Goal: Information Seeking & Learning: Learn about a topic

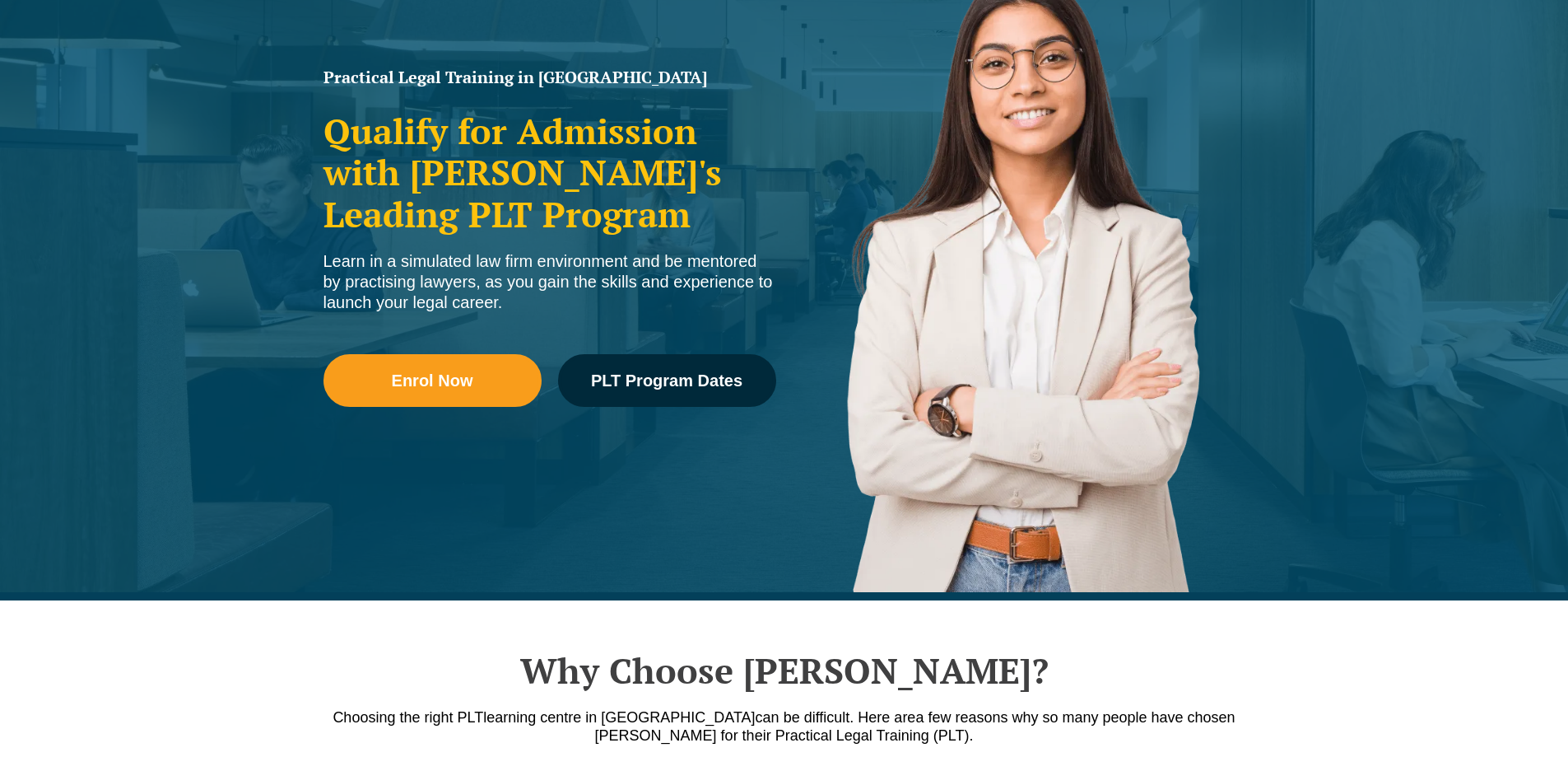
scroll to position [247, 0]
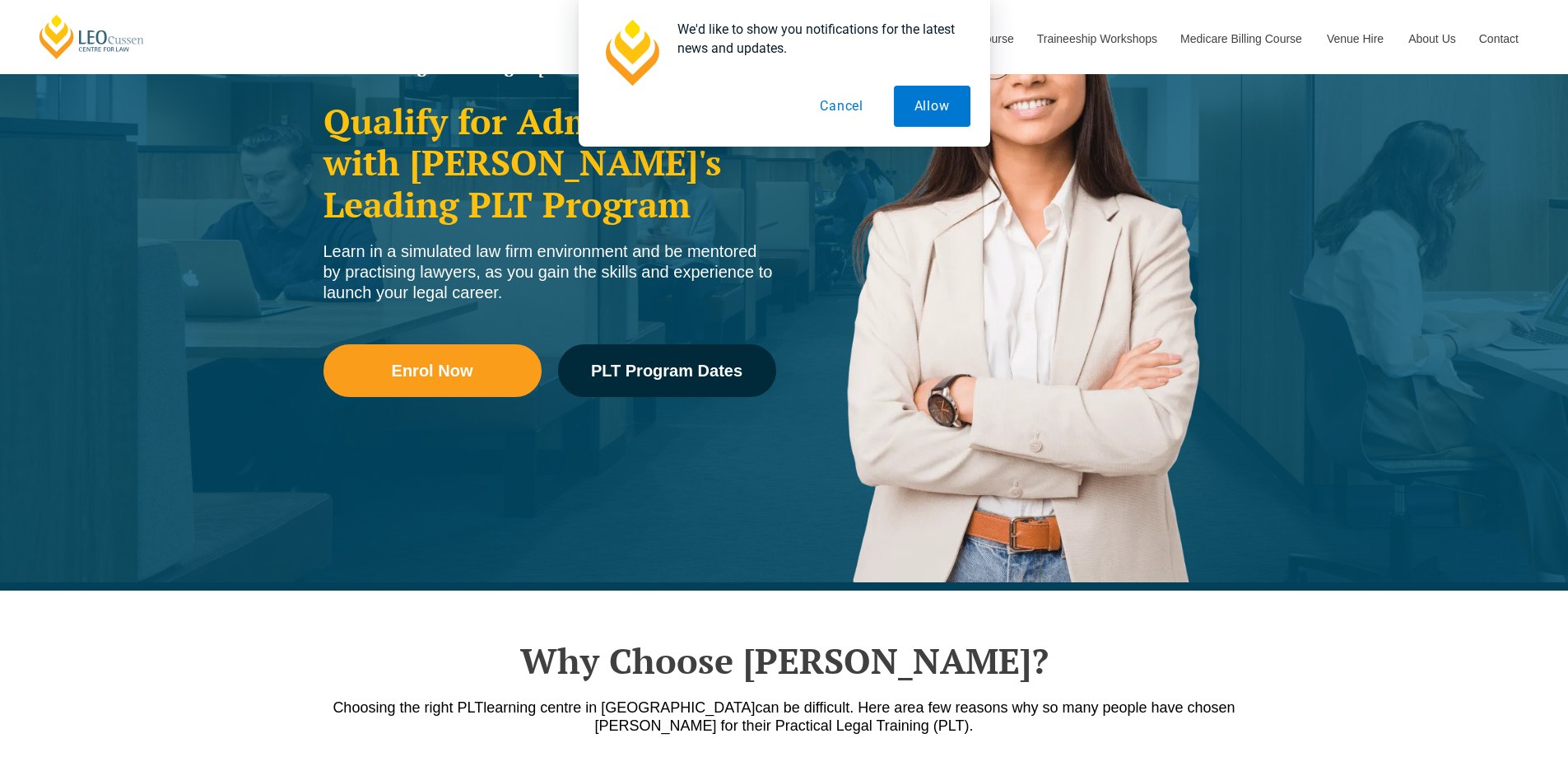
click at [848, 107] on button "Cancel" at bounding box center [841, 107] width 85 height 41
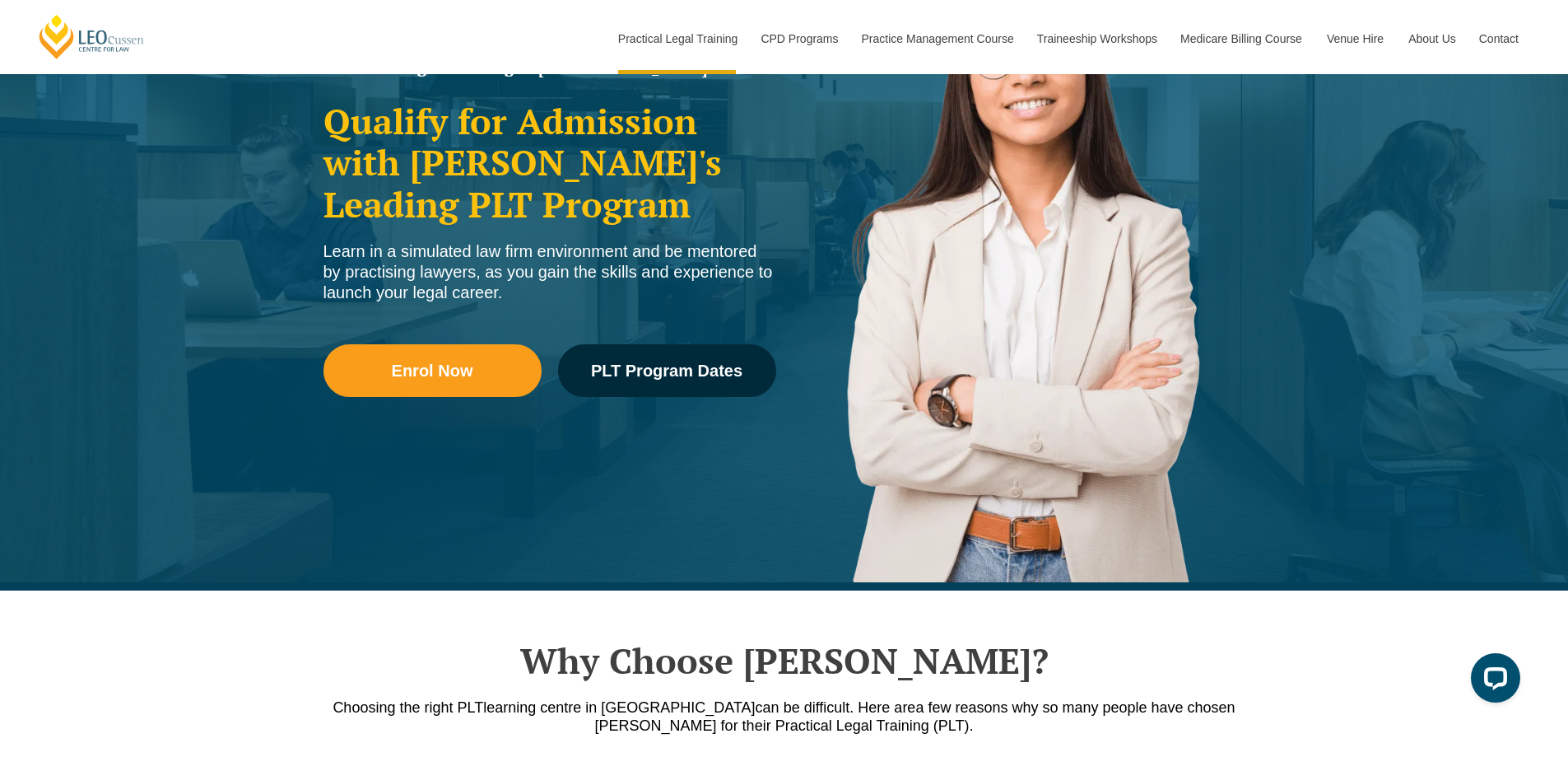
scroll to position [0, 0]
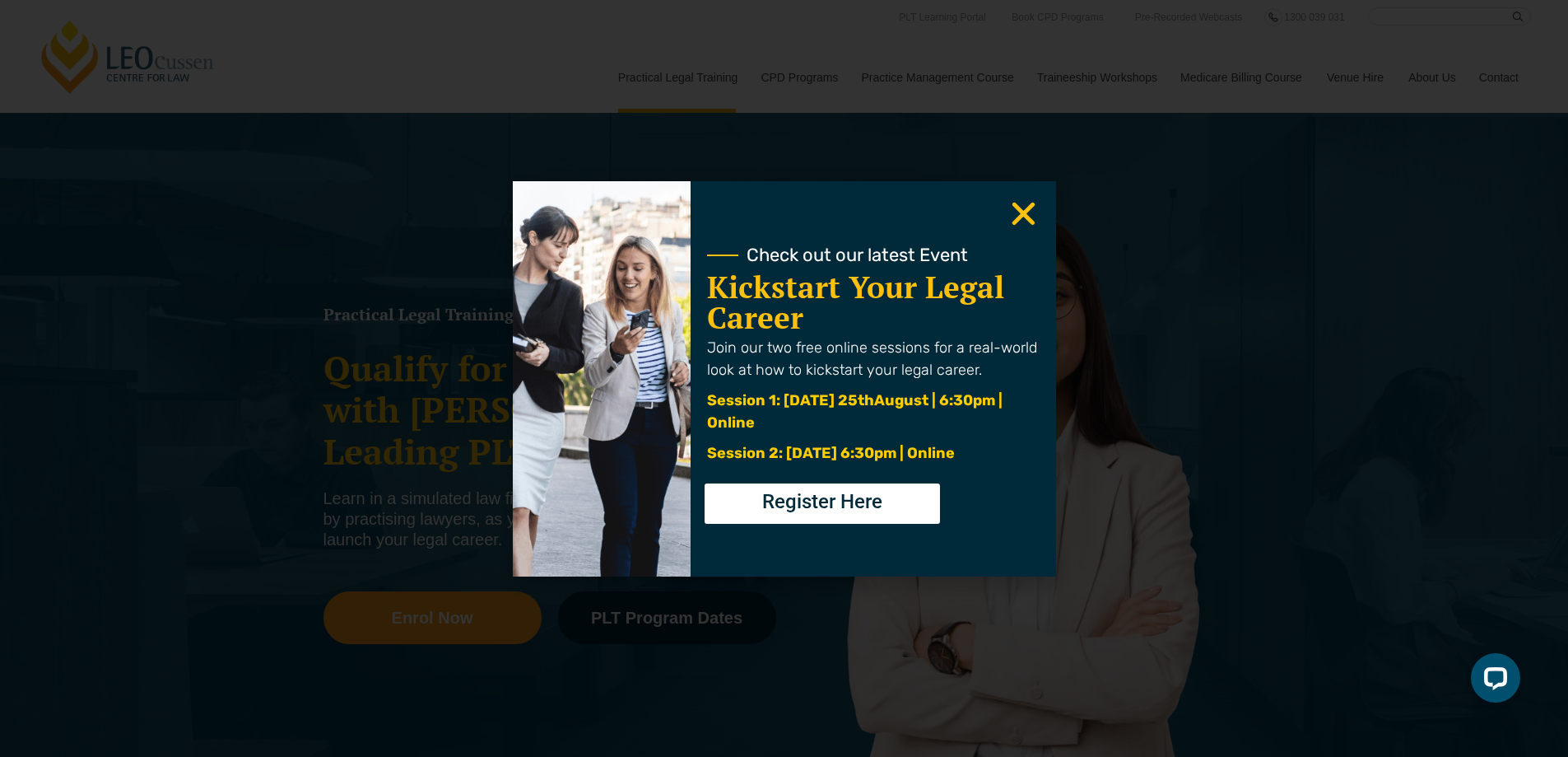
click at [1022, 202] on icon "Close" at bounding box center [1023, 213] width 32 height 32
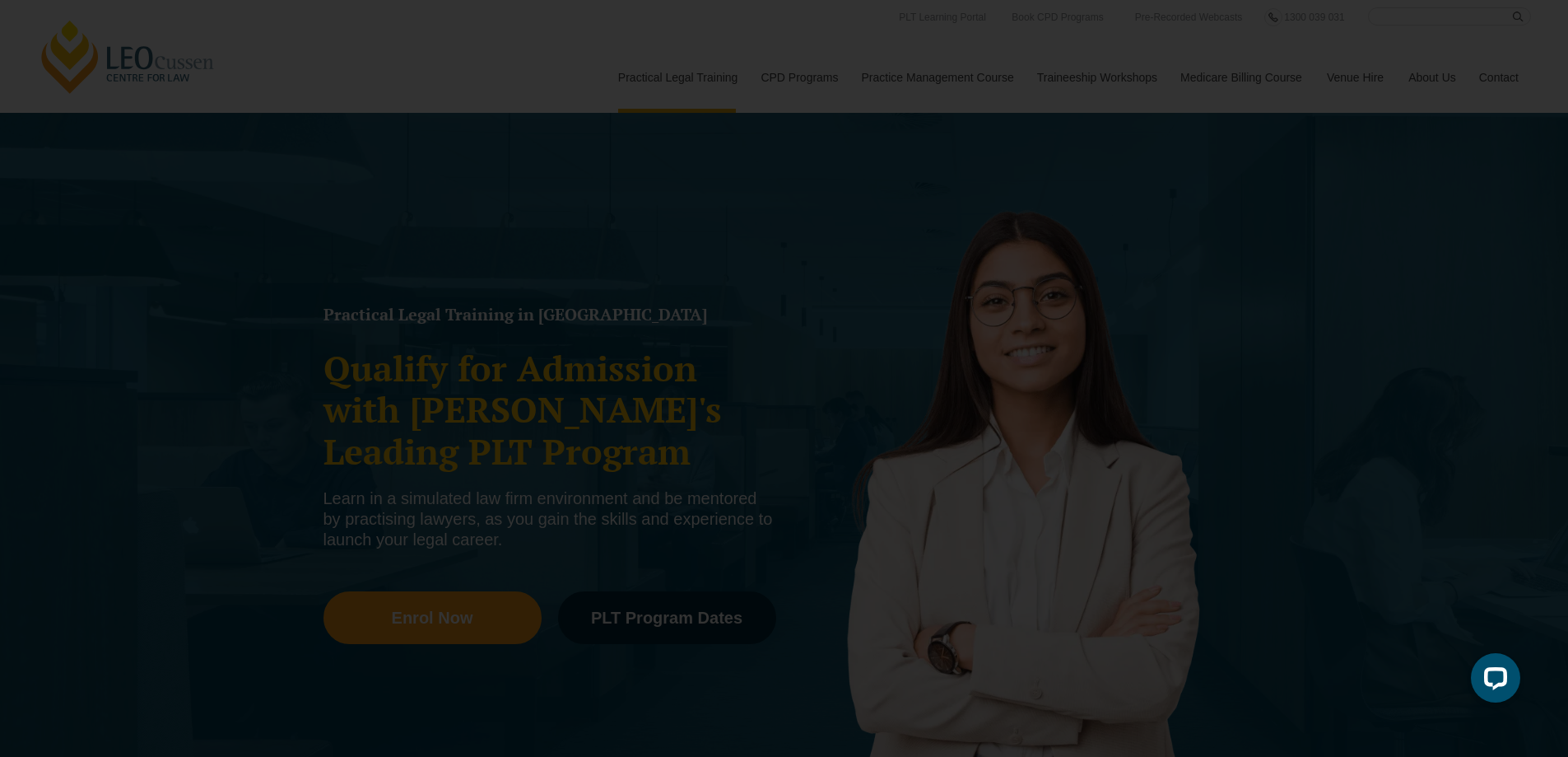
click at [1028, 216] on use "Close" at bounding box center [1023, 212] width 23 height 23
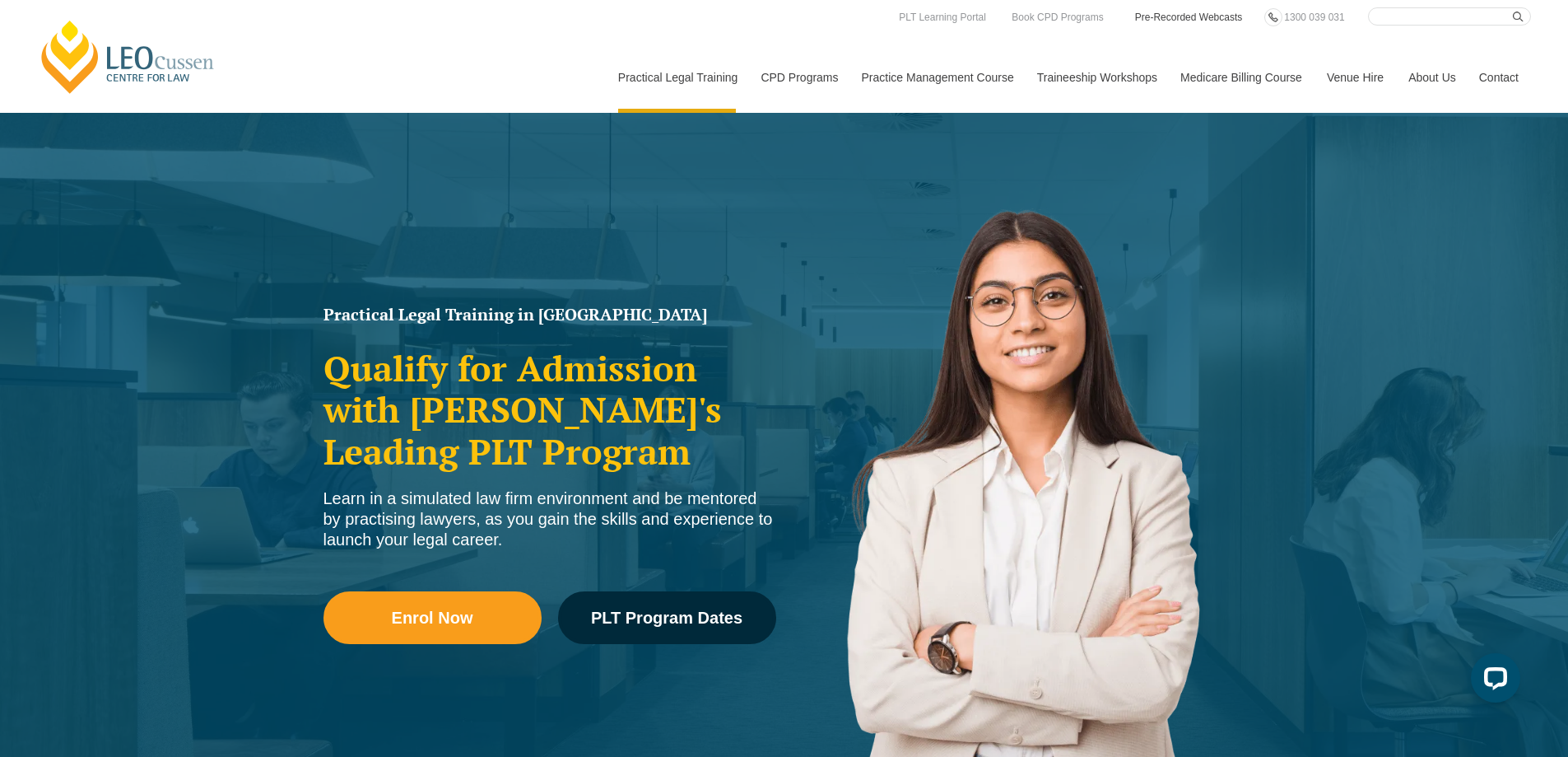
click at [1181, 19] on link "Pre-Recorded Webcasts" at bounding box center [1189, 17] width 111 height 18
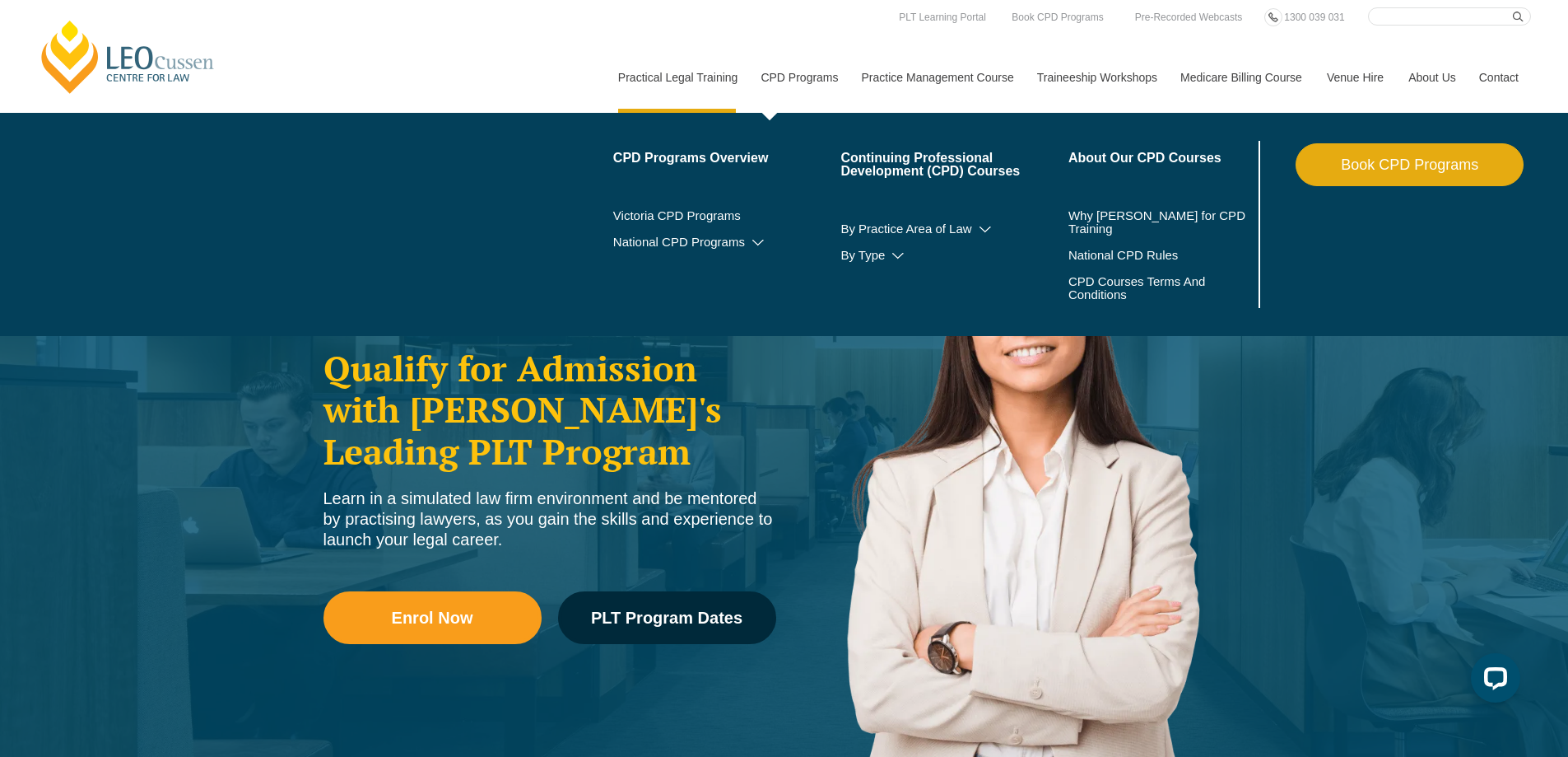
click at [822, 77] on link "CPD Programs" at bounding box center [798, 77] width 101 height 71
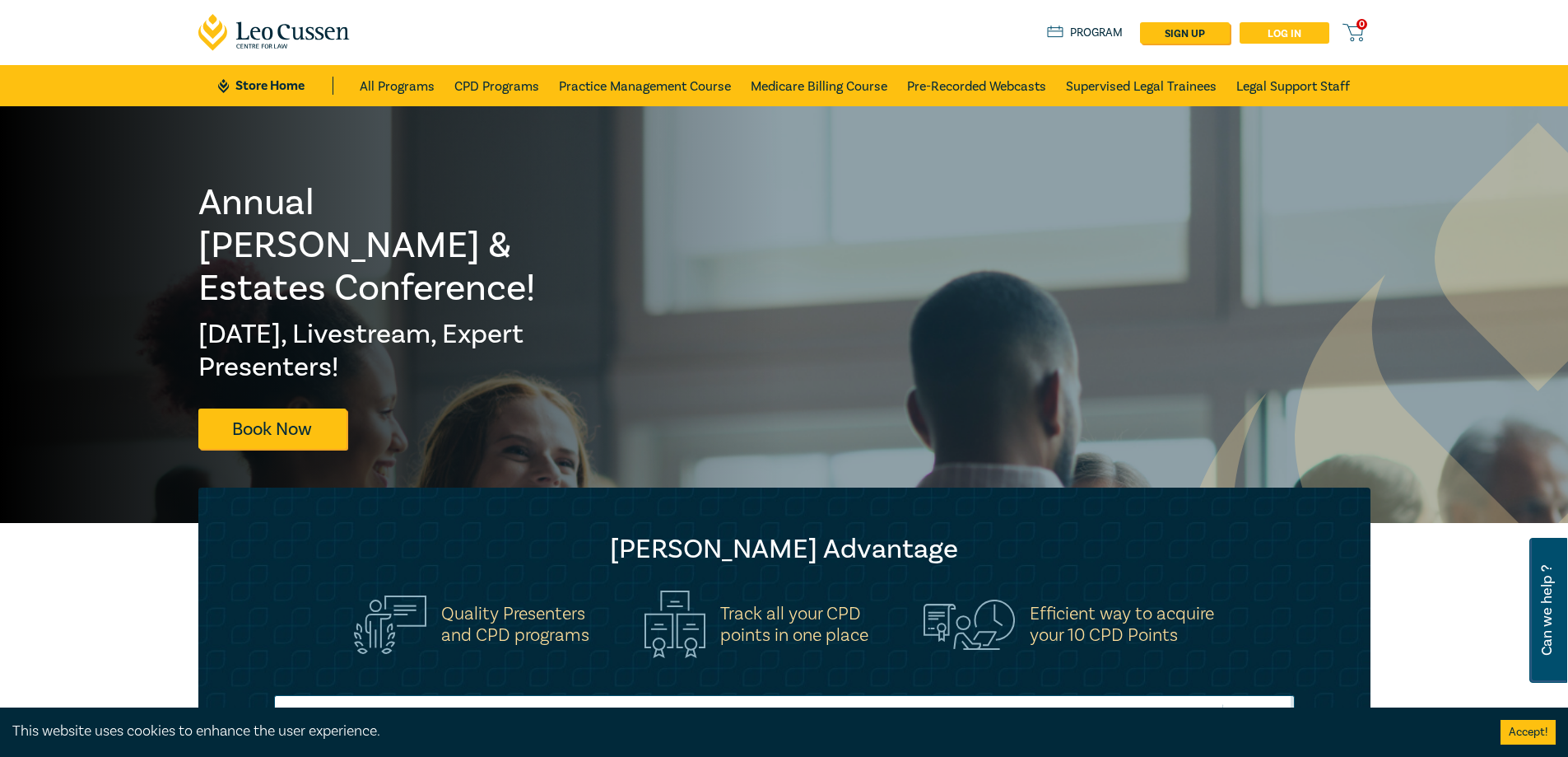
click at [1307, 35] on link "Log in" at bounding box center [1284, 33] width 89 height 22
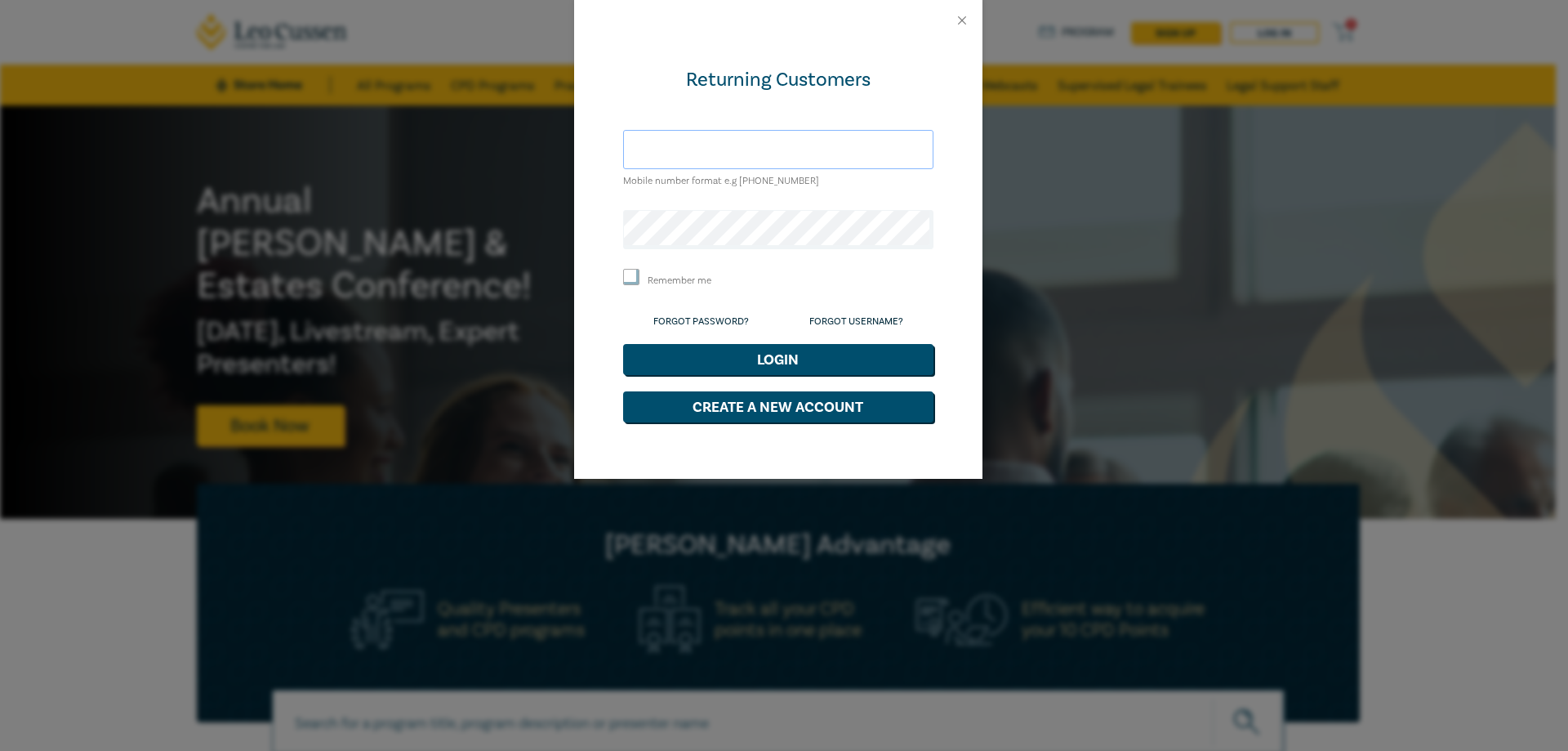
click at [755, 143] on input "text" at bounding box center [778, 149] width 311 height 39
type input "georgia.borg@maddocks.com.au"
click at [955, 19] on button "Close" at bounding box center [961, 20] width 15 height 15
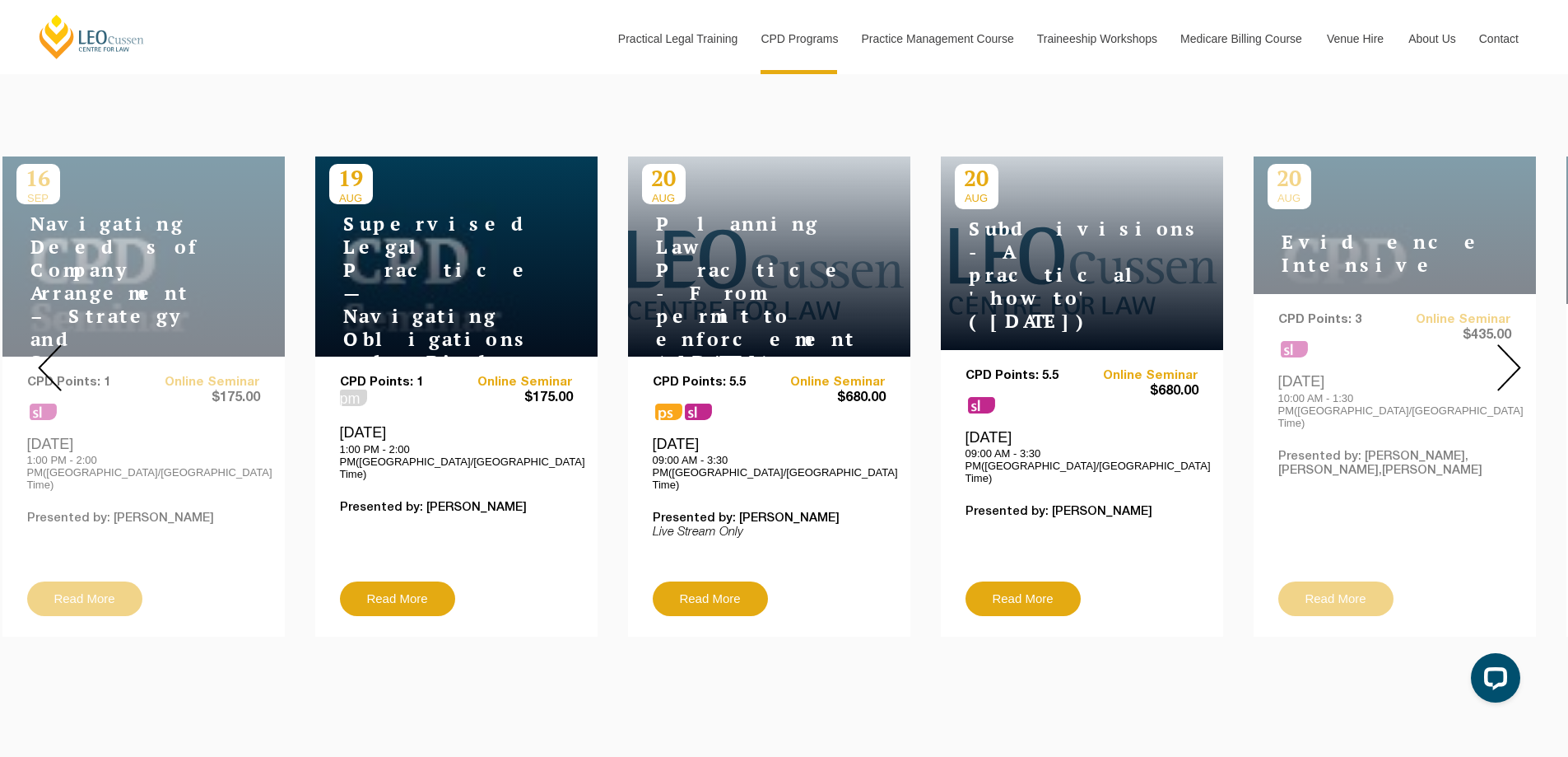
scroll to position [576, 0]
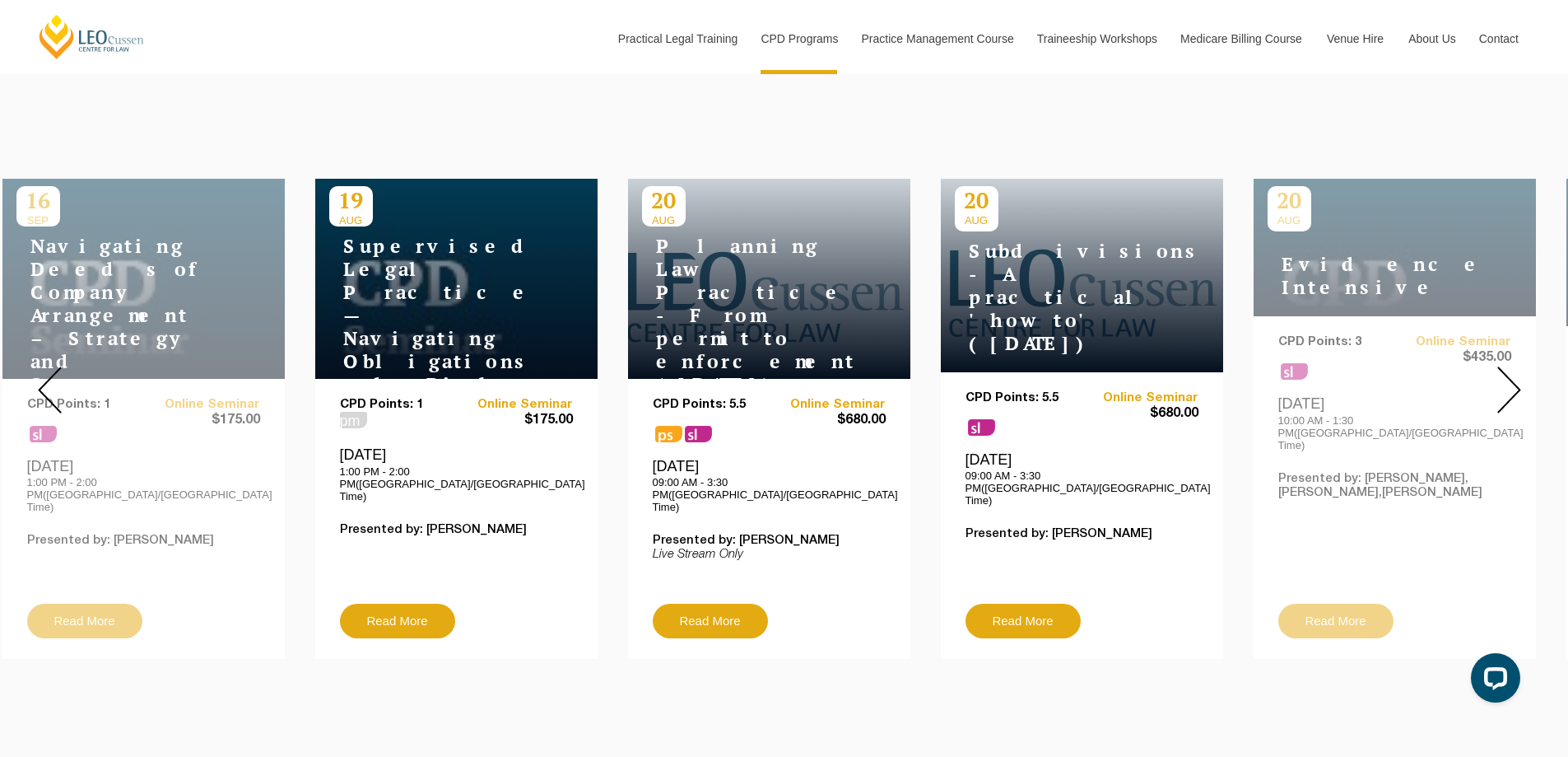
click at [58, 385] on img at bounding box center [50, 390] width 24 height 47
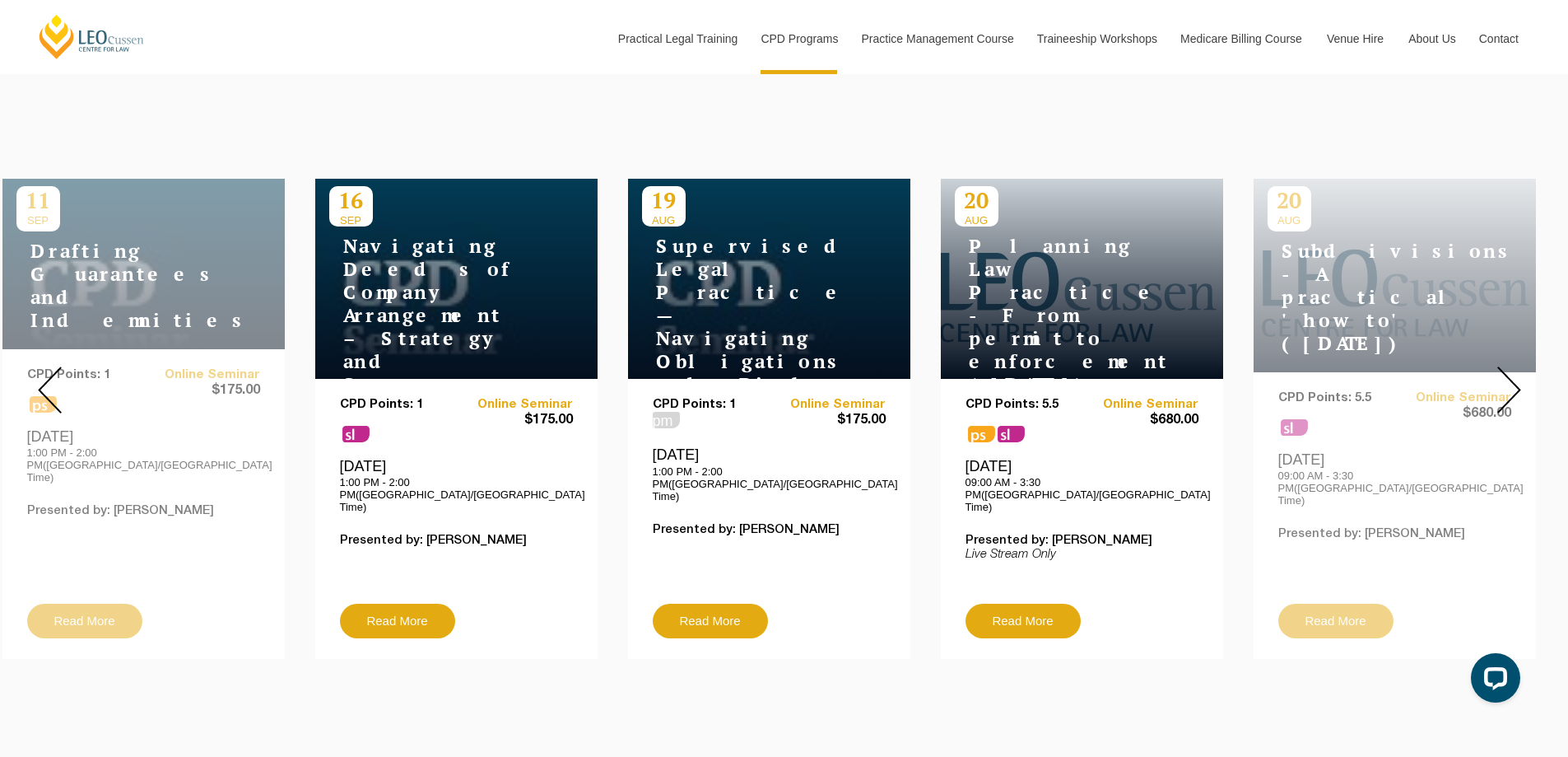
click at [58, 385] on img at bounding box center [50, 390] width 24 height 47
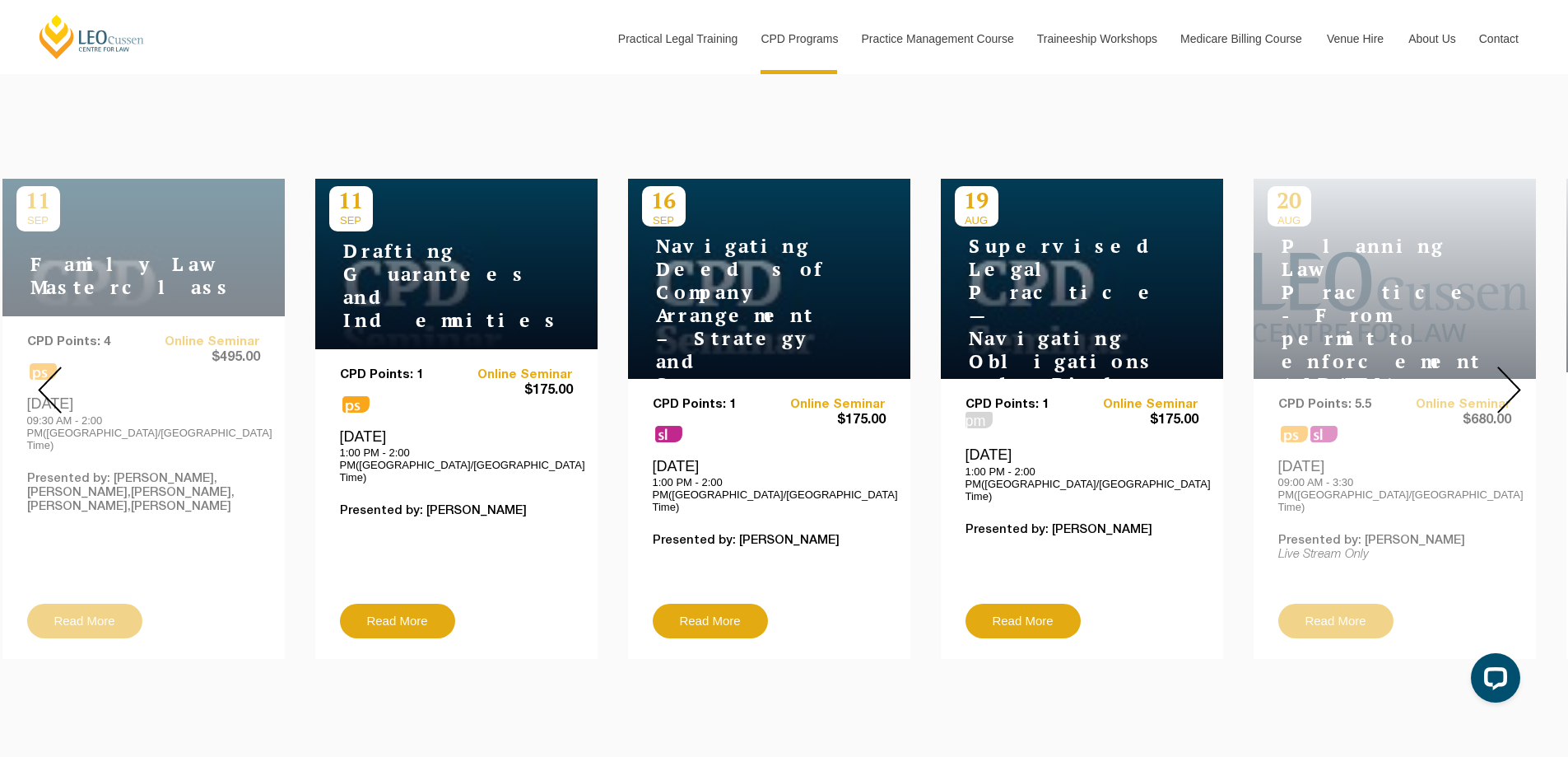
click at [1512, 372] on img at bounding box center [1510, 390] width 24 height 47
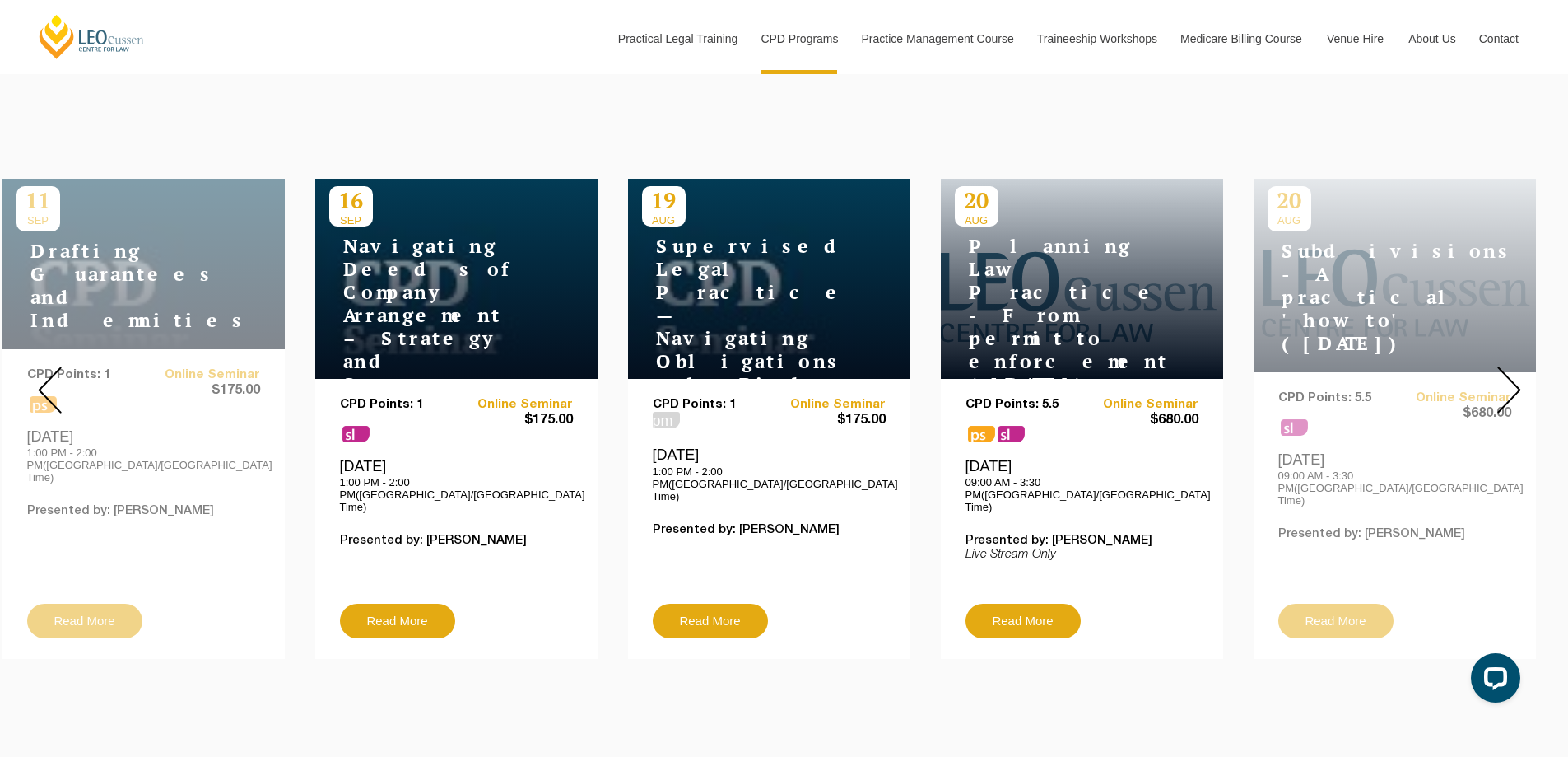
click at [1512, 372] on img at bounding box center [1510, 390] width 24 height 47
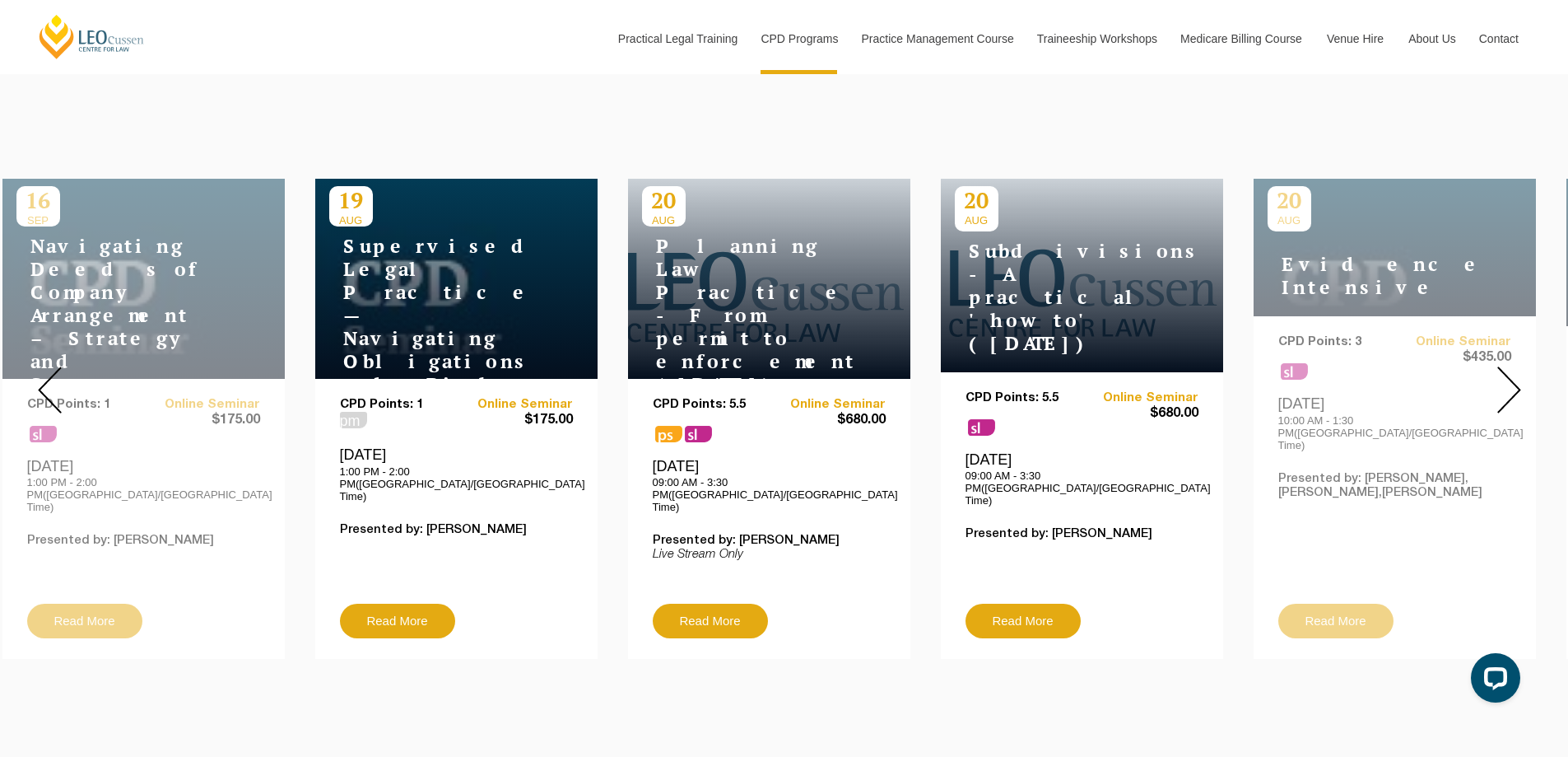
click at [1513, 372] on img at bounding box center [1510, 390] width 24 height 47
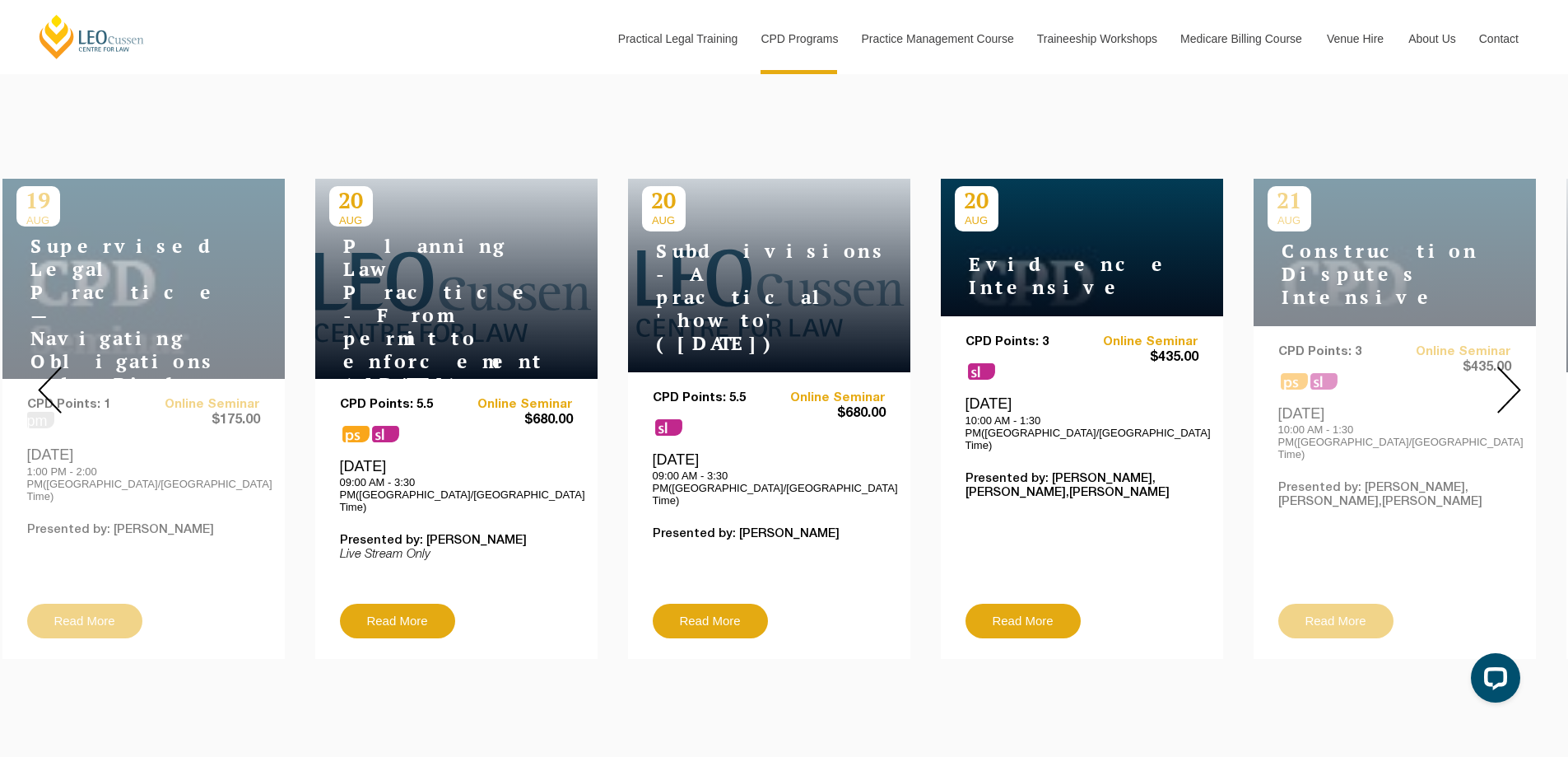
click at [1513, 372] on img at bounding box center [1510, 390] width 24 height 47
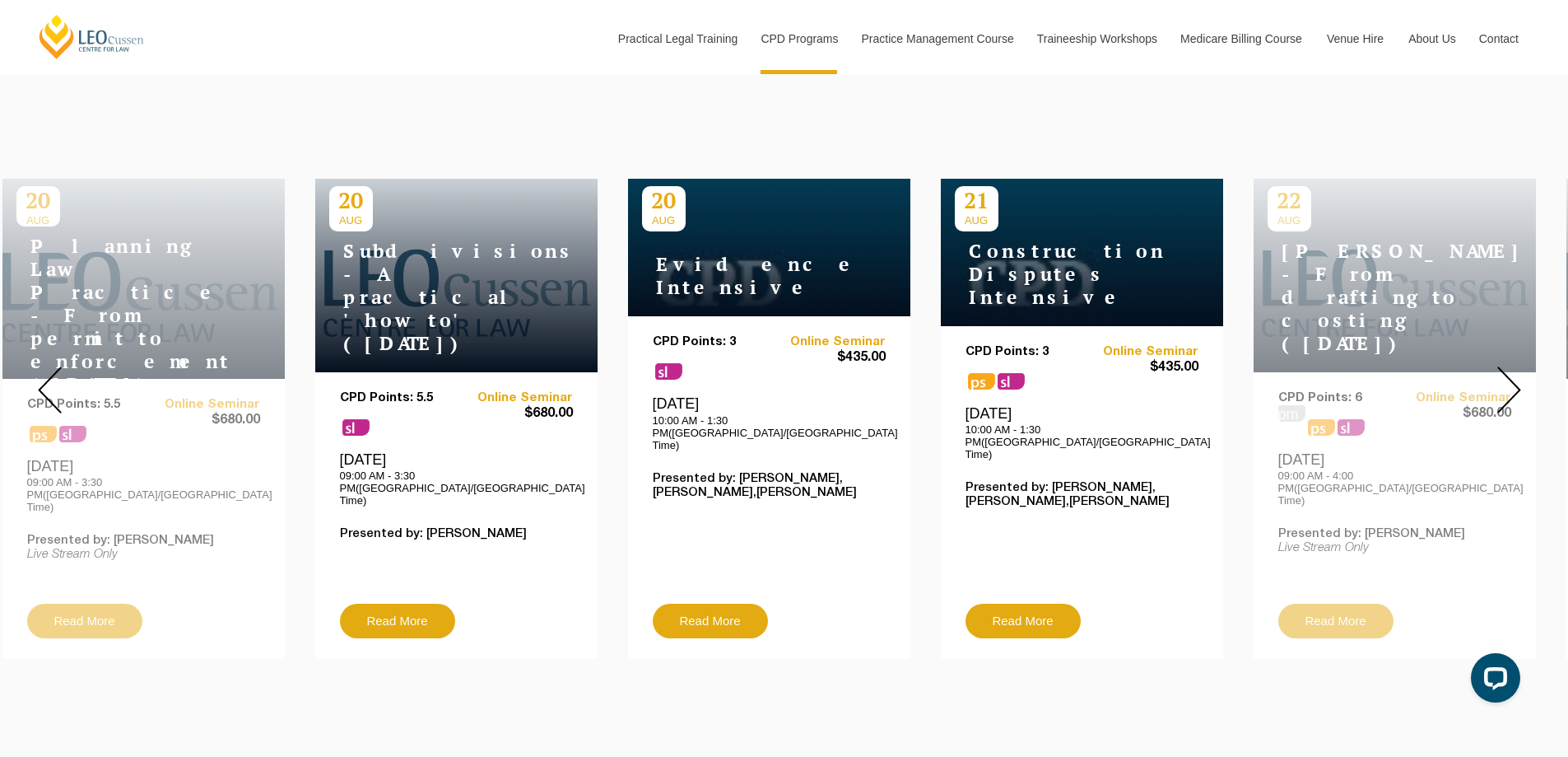
click at [1513, 372] on img at bounding box center [1510, 390] width 24 height 47
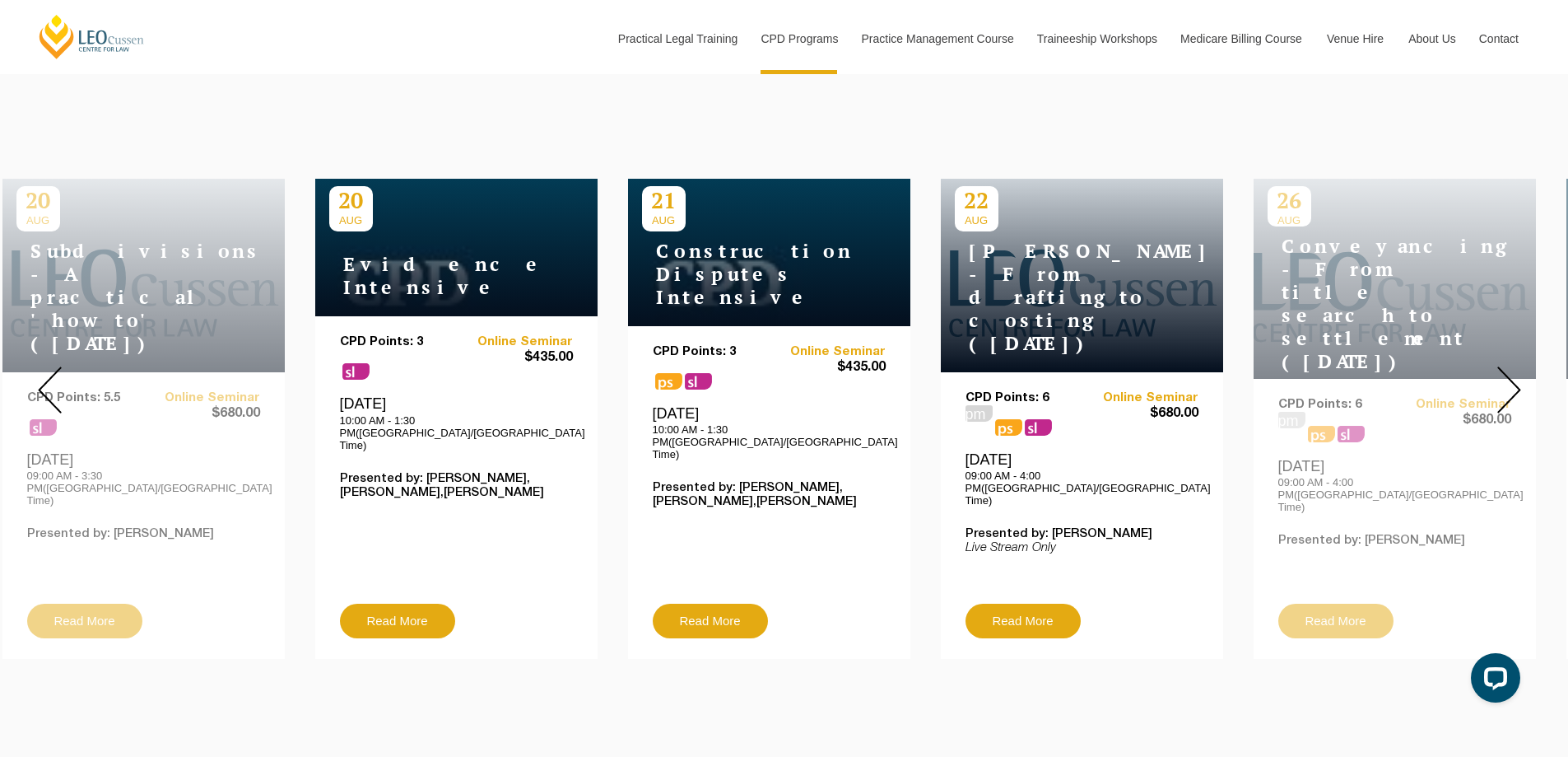
click at [1513, 372] on img at bounding box center [1510, 390] width 24 height 47
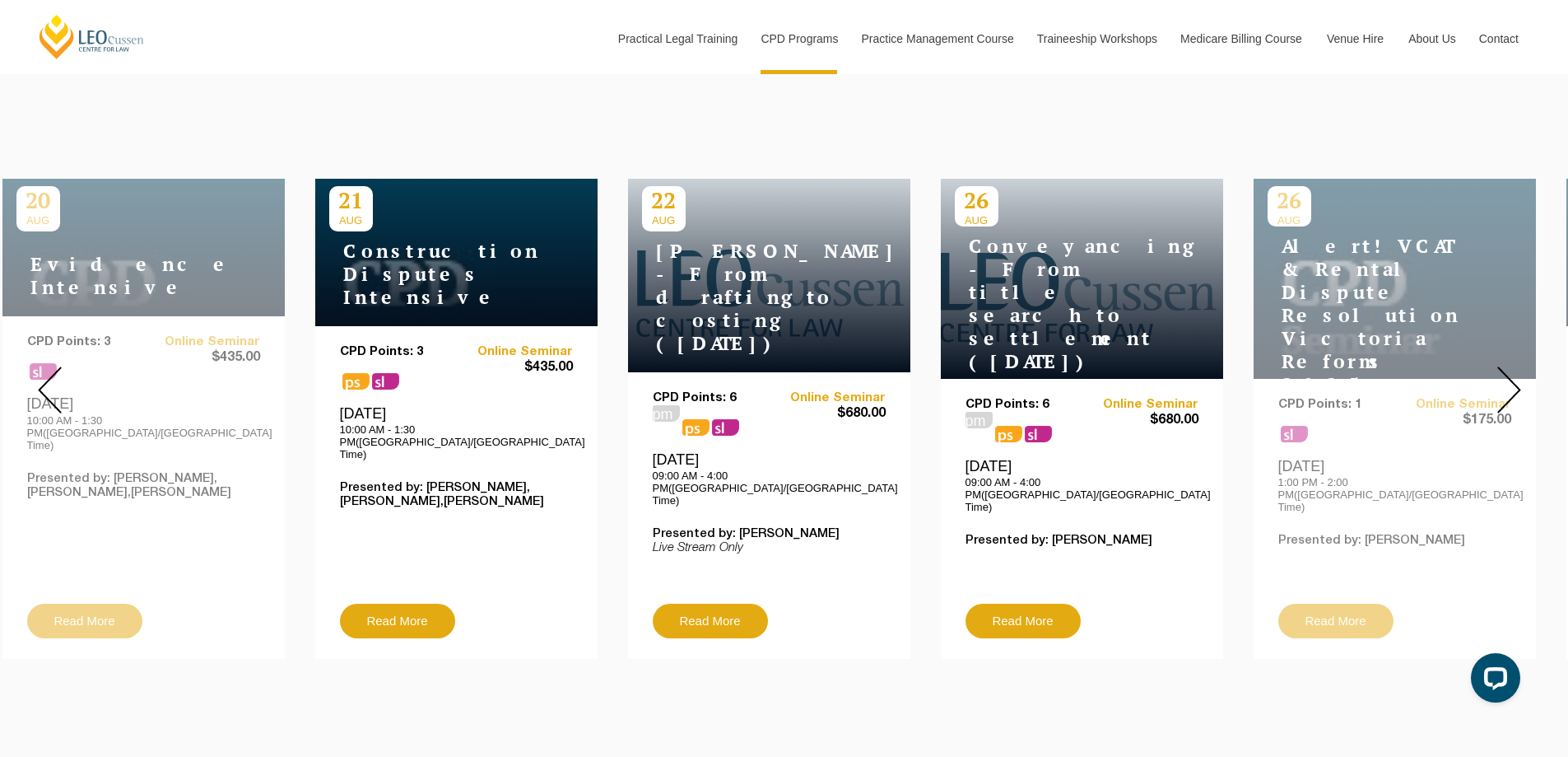
click at [1513, 372] on img at bounding box center [1510, 390] width 24 height 47
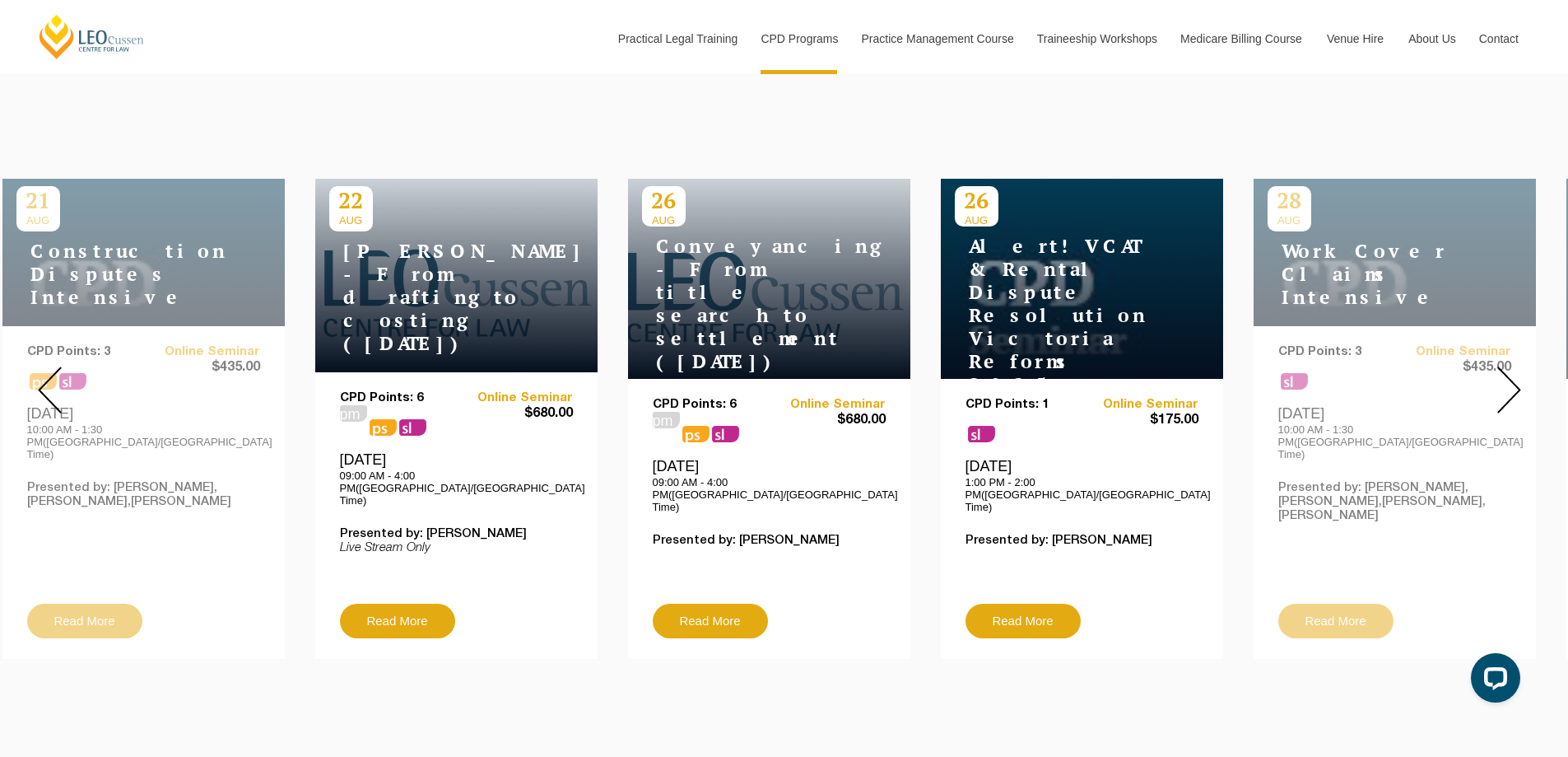
click at [1513, 372] on img at bounding box center [1510, 390] width 24 height 47
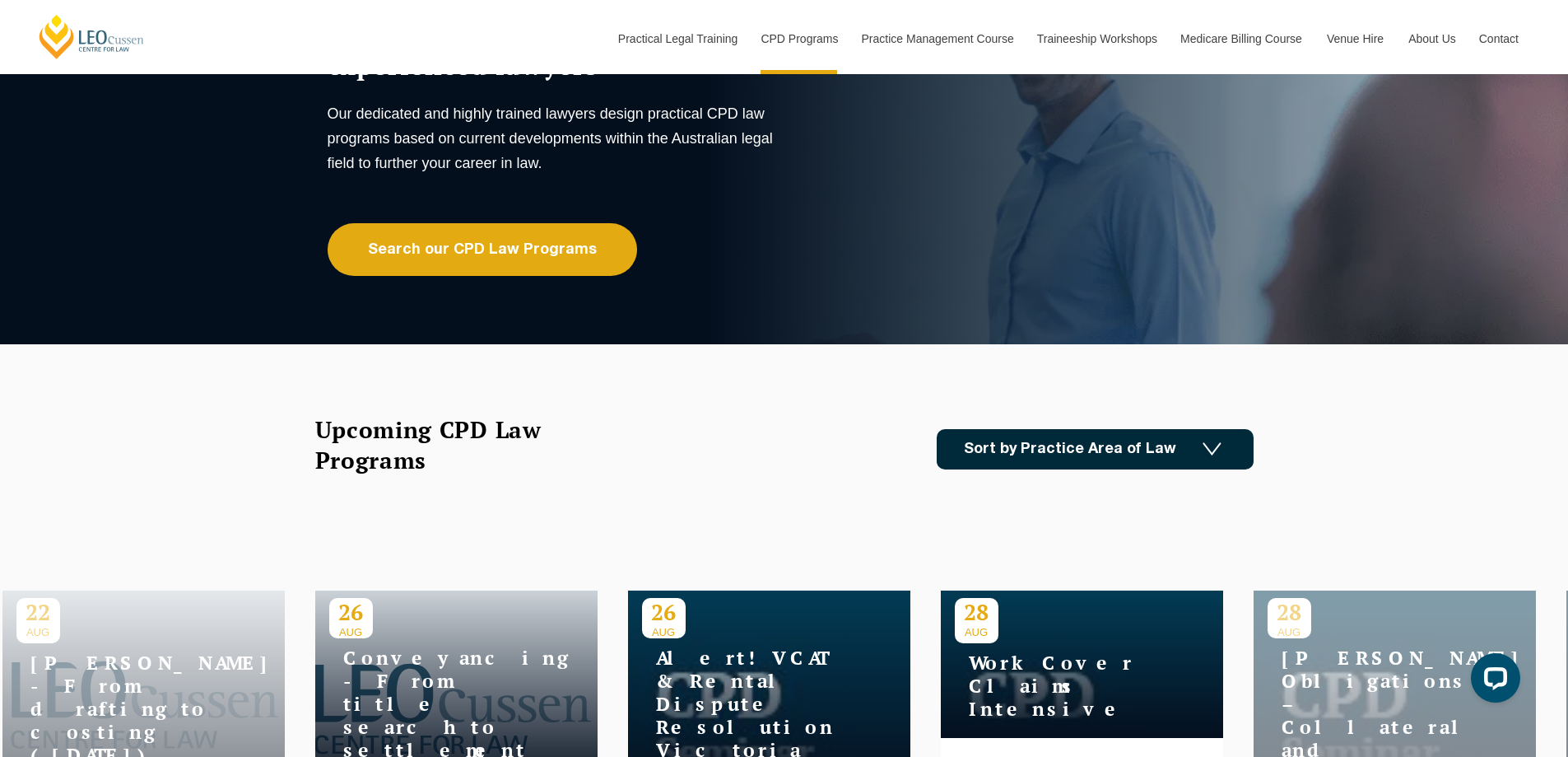
scroll to position [0, 0]
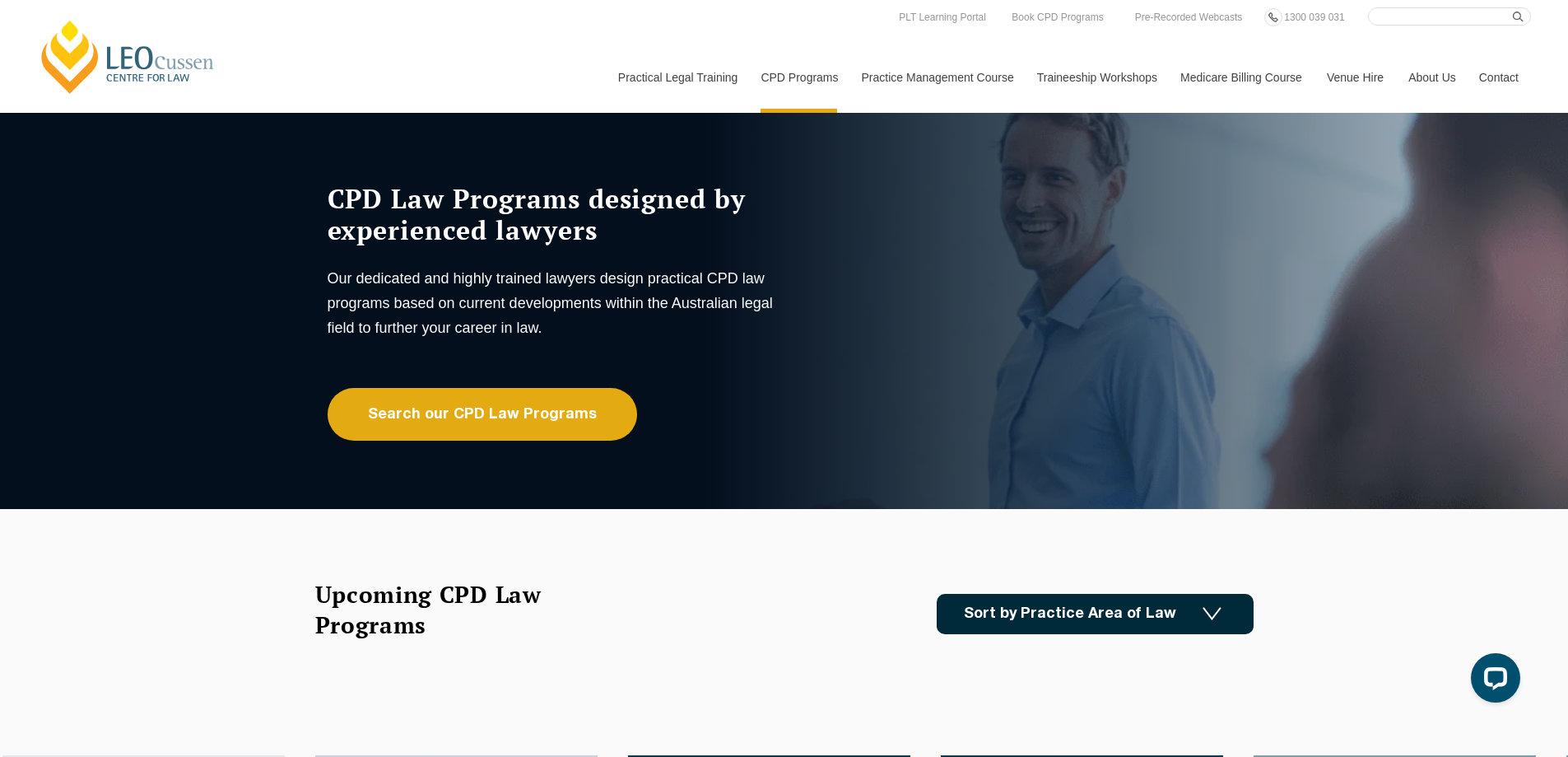
click at [1427, 15] on input "Search here" at bounding box center [1449, 16] width 163 height 18
type input "wills and estates"
click at [1513, 8] on button "submit" at bounding box center [1522, 16] width 18 height 18
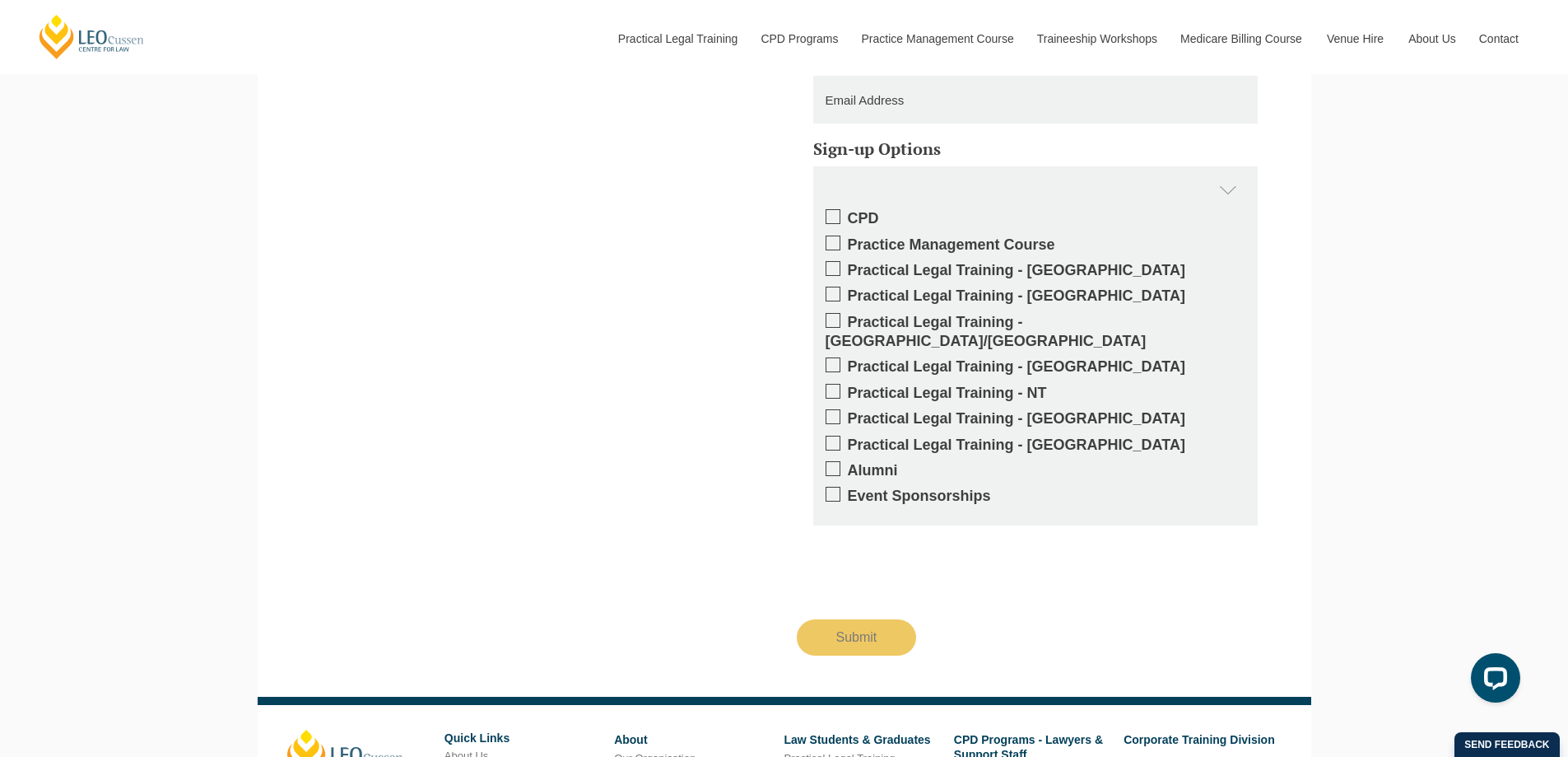
scroll to position [3869, 0]
